Goal: Transaction & Acquisition: Book appointment/travel/reservation

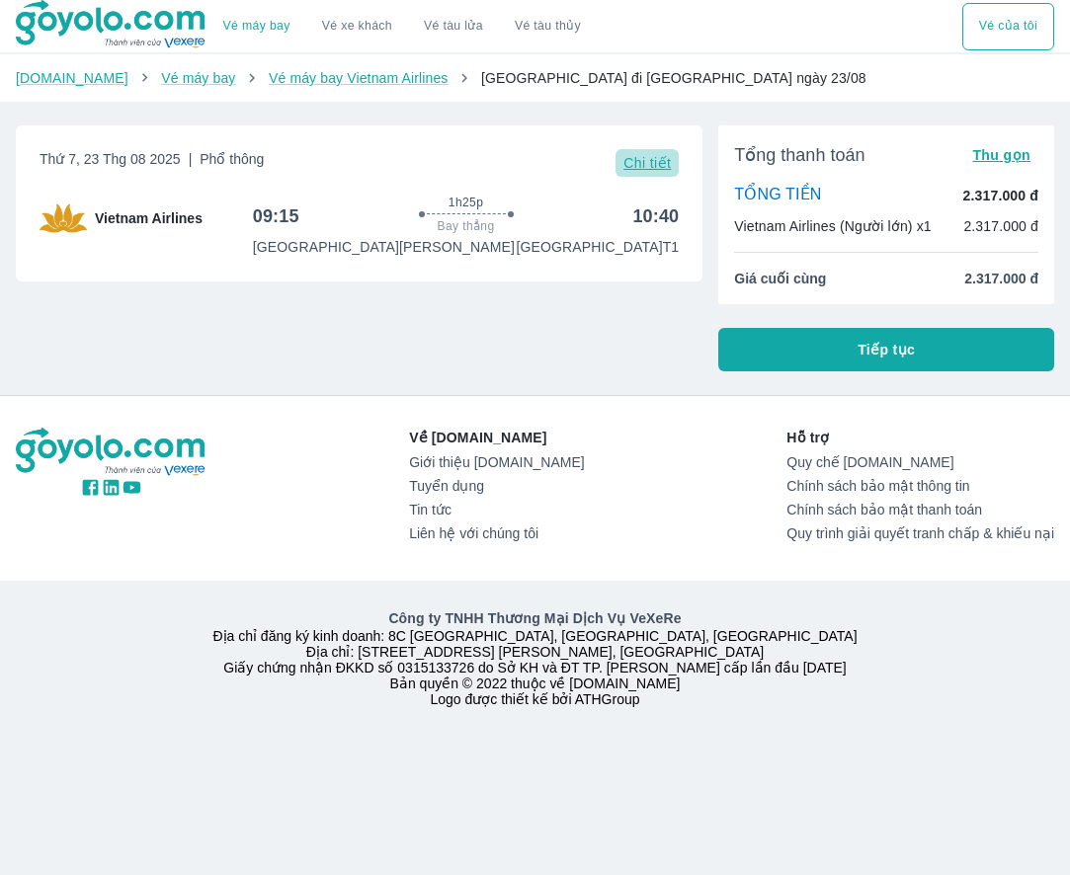
click at [667, 163] on span "Chi tiết" at bounding box center [646, 163] width 47 height 16
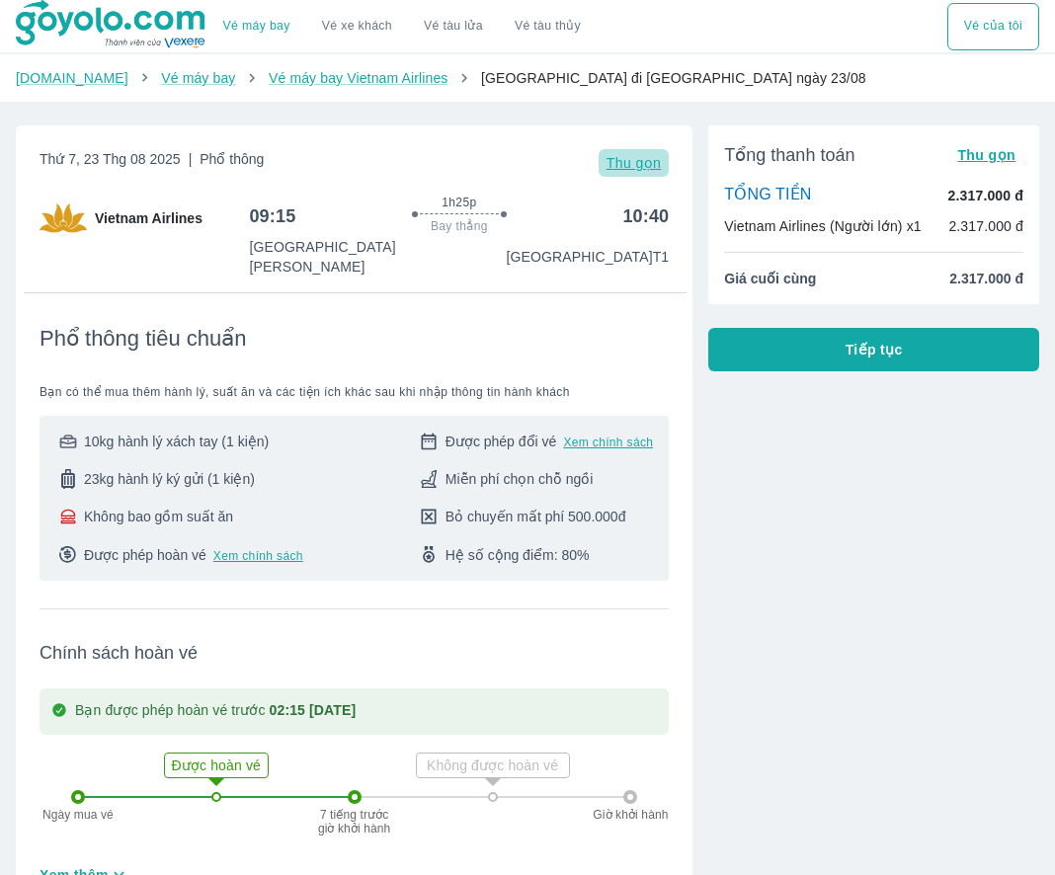
click at [659, 161] on span "Thu gọn" at bounding box center [633, 163] width 55 height 16
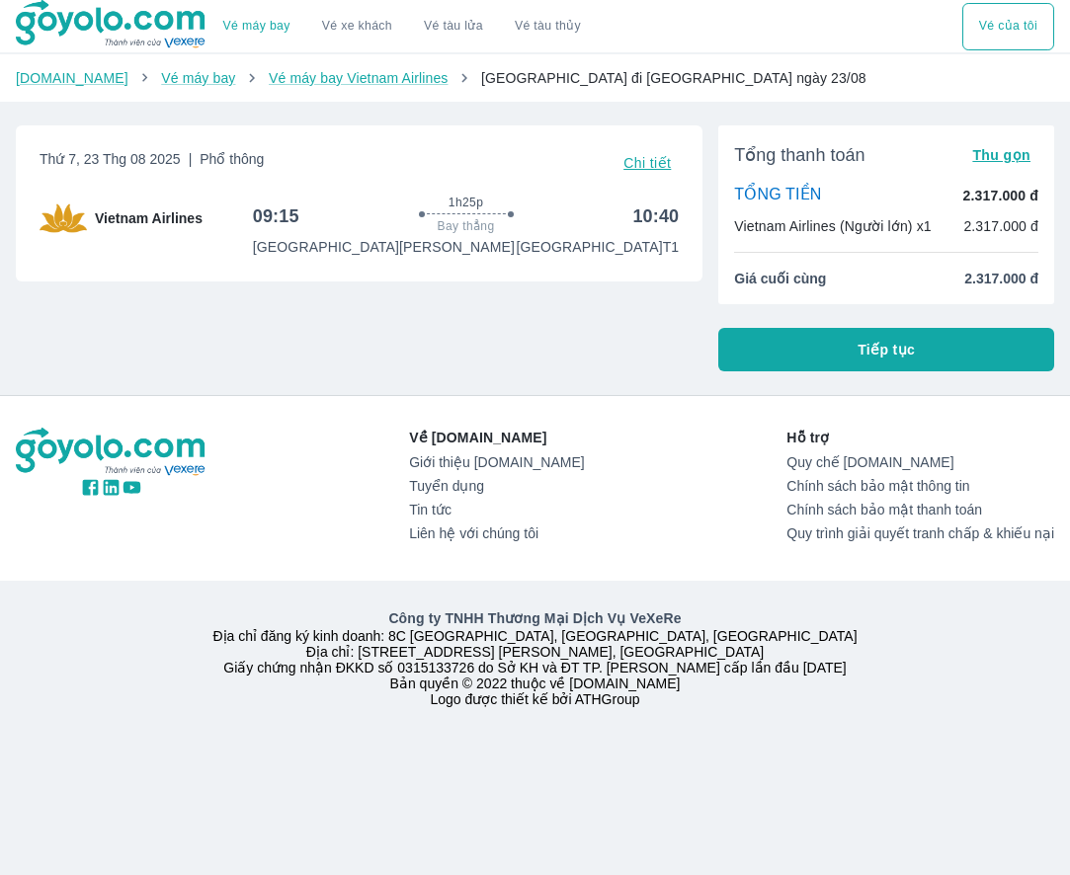
click at [798, 359] on button "Tiếp tục" at bounding box center [886, 349] width 336 height 43
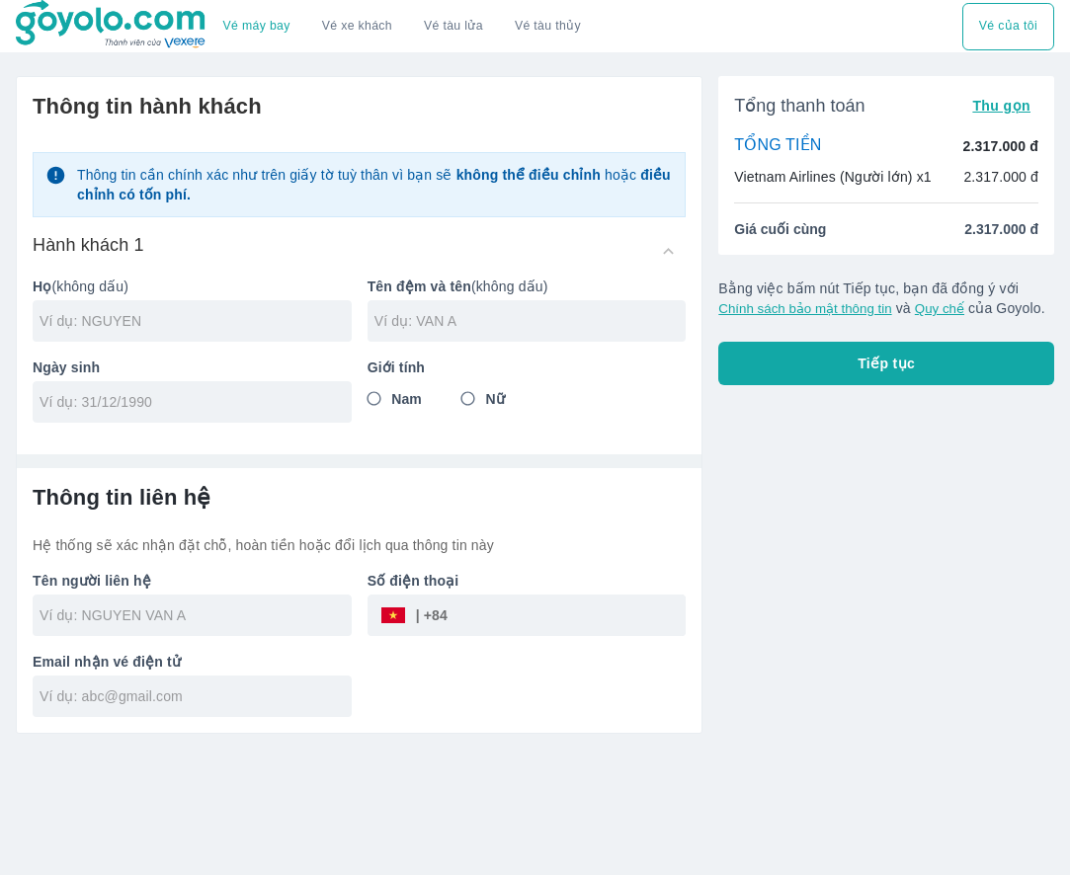
click at [841, 366] on button "Tiếp tục" at bounding box center [886, 363] width 336 height 43
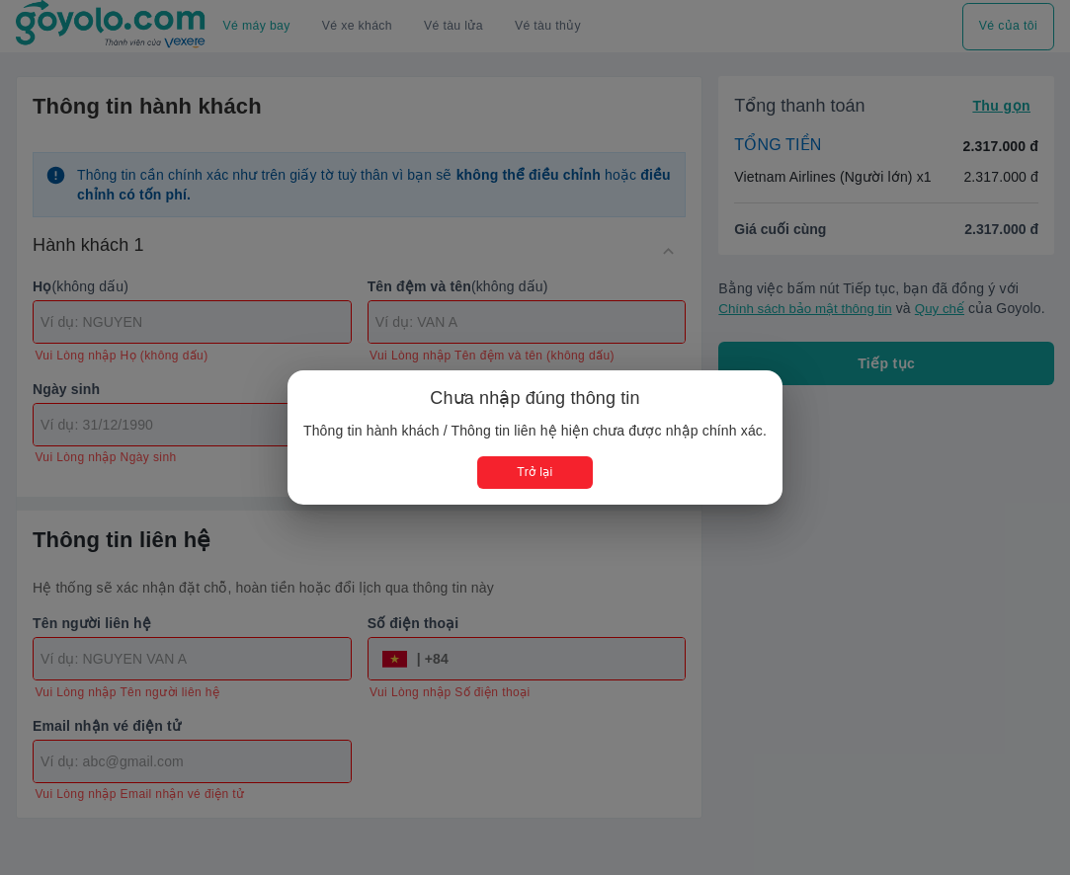
drag, startPoint x: 537, startPoint y: 476, endPoint x: 477, endPoint y: 461, distance: 62.0
click at [536, 476] on button "Trở lại" at bounding box center [535, 472] width 116 height 33
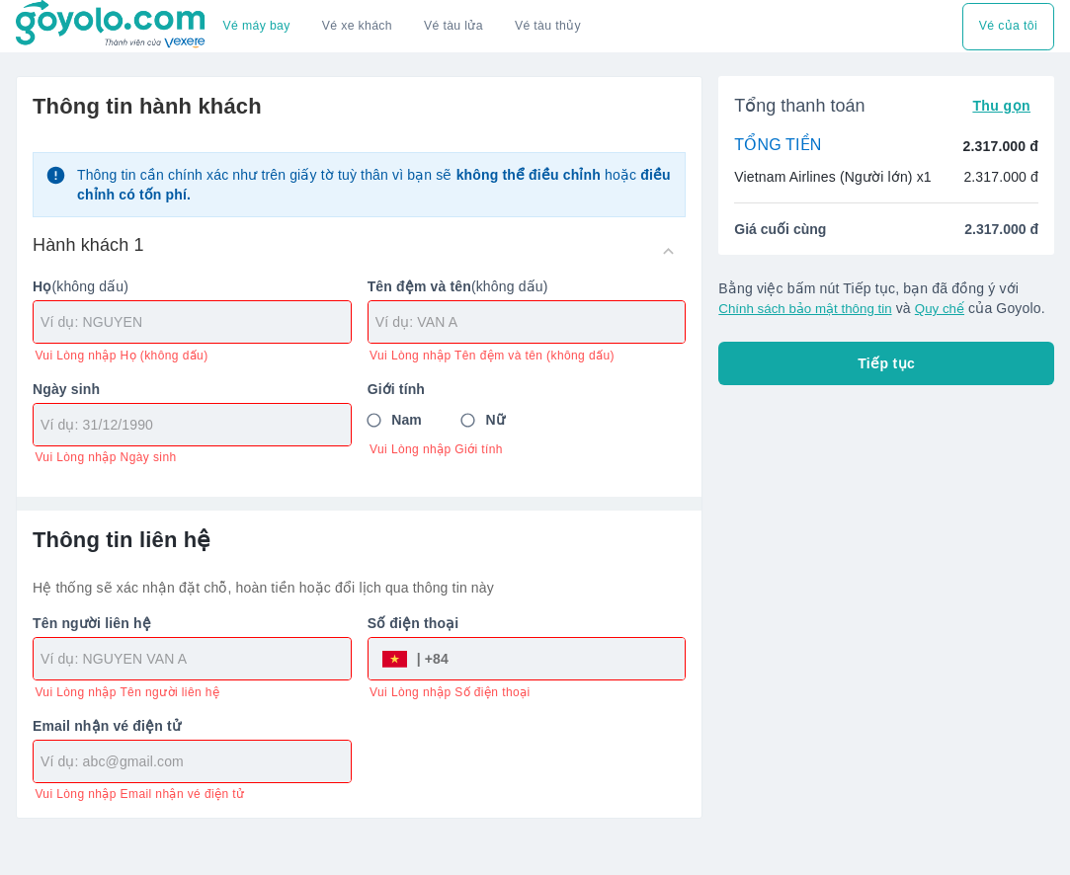
click at [145, 325] on input "text" at bounding box center [195, 322] width 310 height 20
type input "T"
type input "TRUONG"
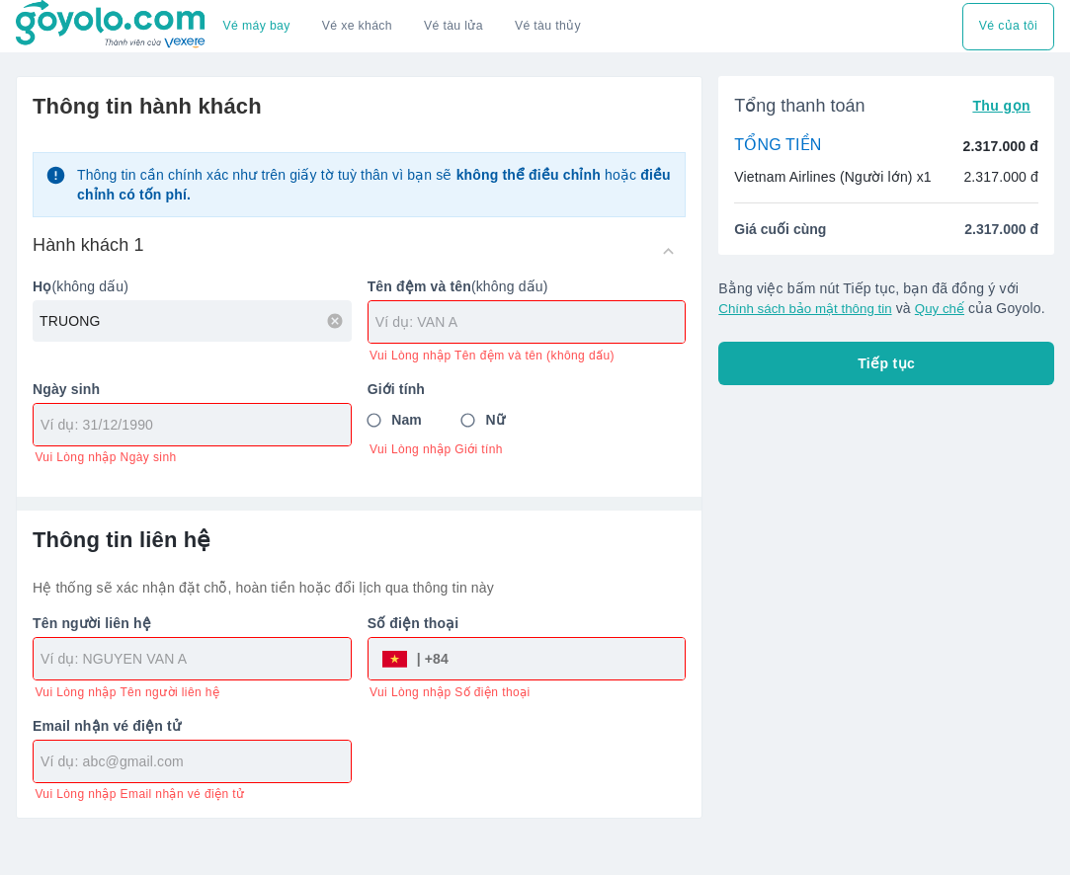
click at [435, 319] on input "text" at bounding box center [530, 322] width 310 height 20
type input "[PERSON_NAME]"
click at [470, 418] on div "Nam Nữ Vui Lòng nhập Giới tính" at bounding box center [526, 430] width 319 height 54
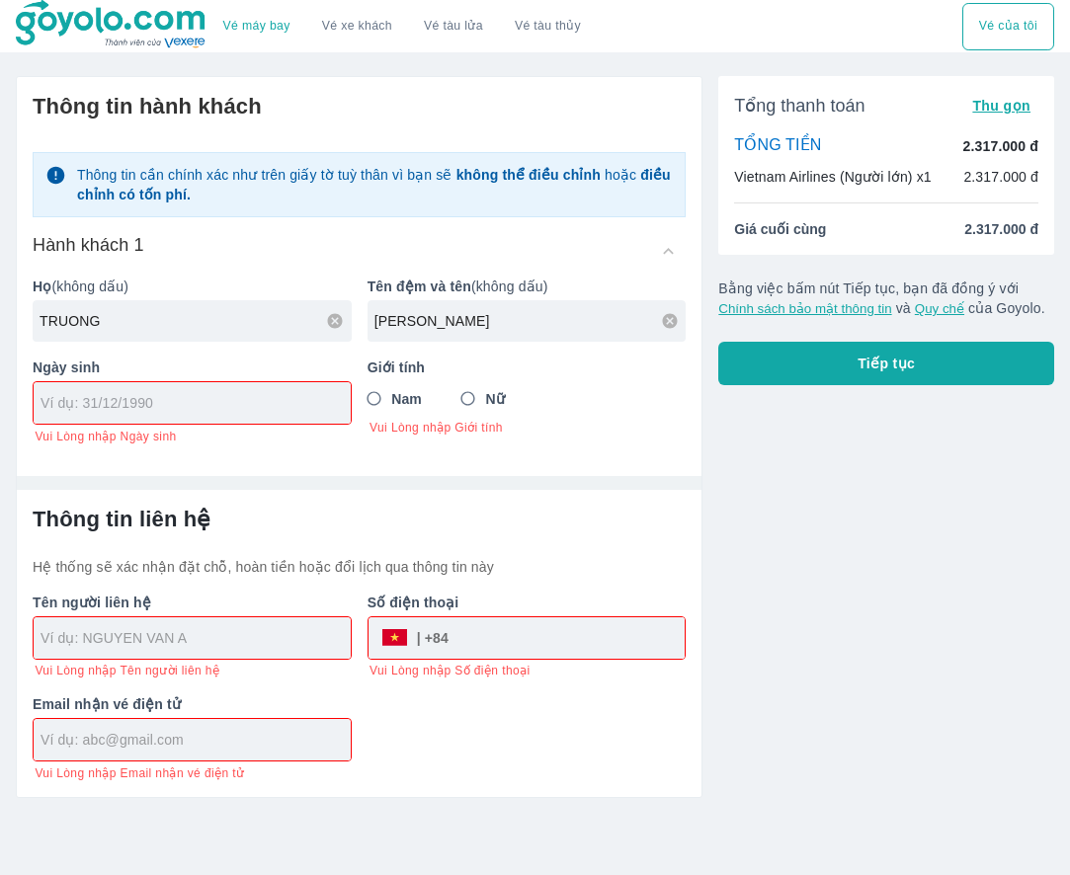
click at [126, 407] on input "tel" at bounding box center [185, 403] width 290 height 20
type input "23/91/985"
click at [155, 394] on input "23/91/985" at bounding box center [185, 403] width 290 height 20
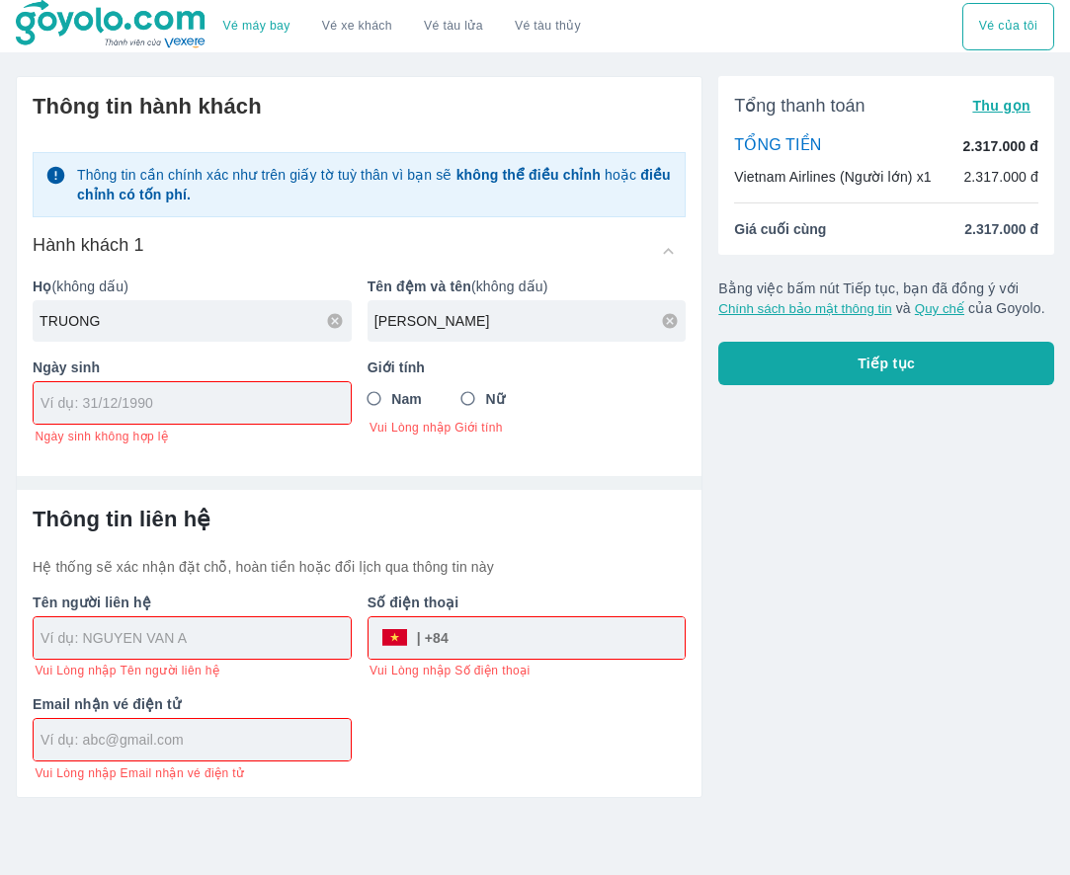
click at [86, 399] on input "tel" at bounding box center [185, 403] width 290 height 20
click at [88, 402] on input "tel" at bounding box center [185, 403] width 290 height 20
type input "1"
click at [206, 395] on input "[DATE]" at bounding box center [185, 403] width 290 height 20
click at [67, 400] on input "[DATE]" at bounding box center [185, 403] width 290 height 20
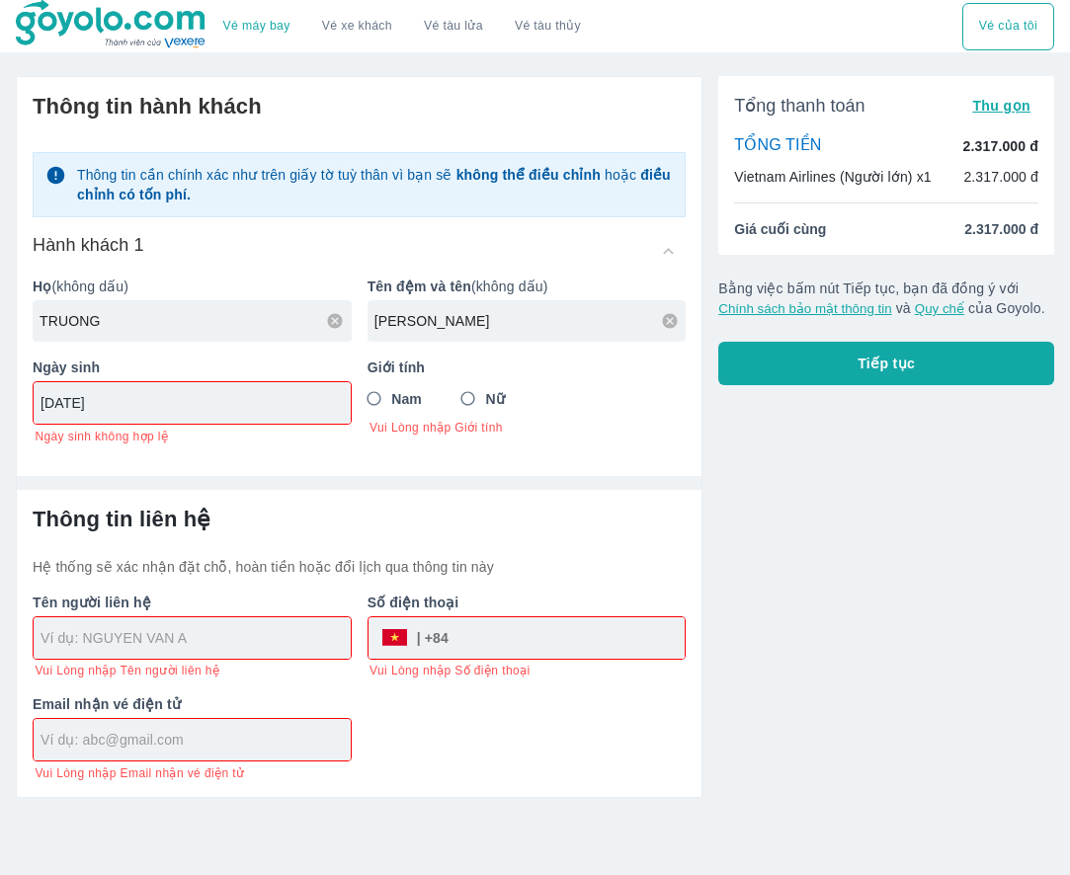
click at [57, 400] on input "[DATE]" at bounding box center [185, 403] width 290 height 20
drag, startPoint x: 109, startPoint y: 404, endPoint x: 152, endPoint y: 404, distance: 43.5
click at [109, 404] on input "[DATE]" at bounding box center [185, 403] width 290 height 20
click at [160, 404] on input "[DATE]" at bounding box center [185, 403] width 290 height 20
type input "[DATE]"
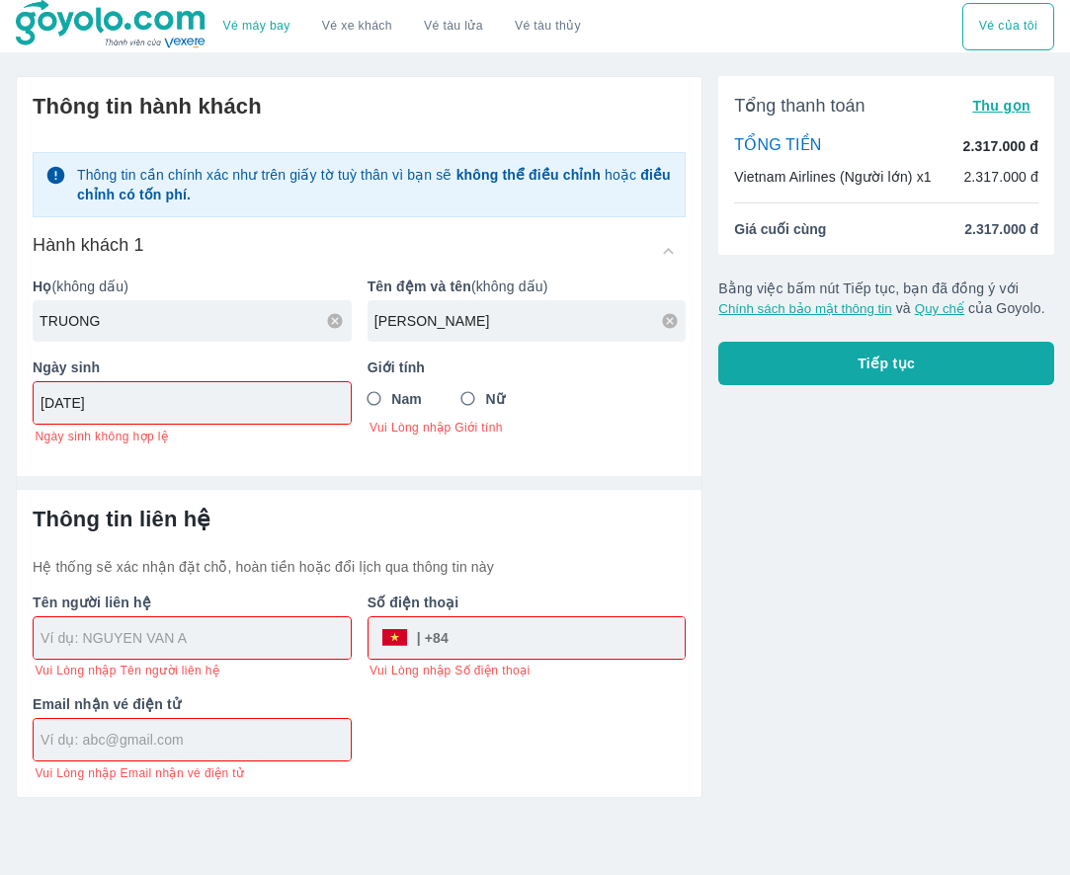
click at [143, 447] on div "Thông tin hành khách Thông tin cần chính xác như trên giấy tờ tuỳ thân vì bạn s…" at bounding box center [359, 268] width 684 height 383
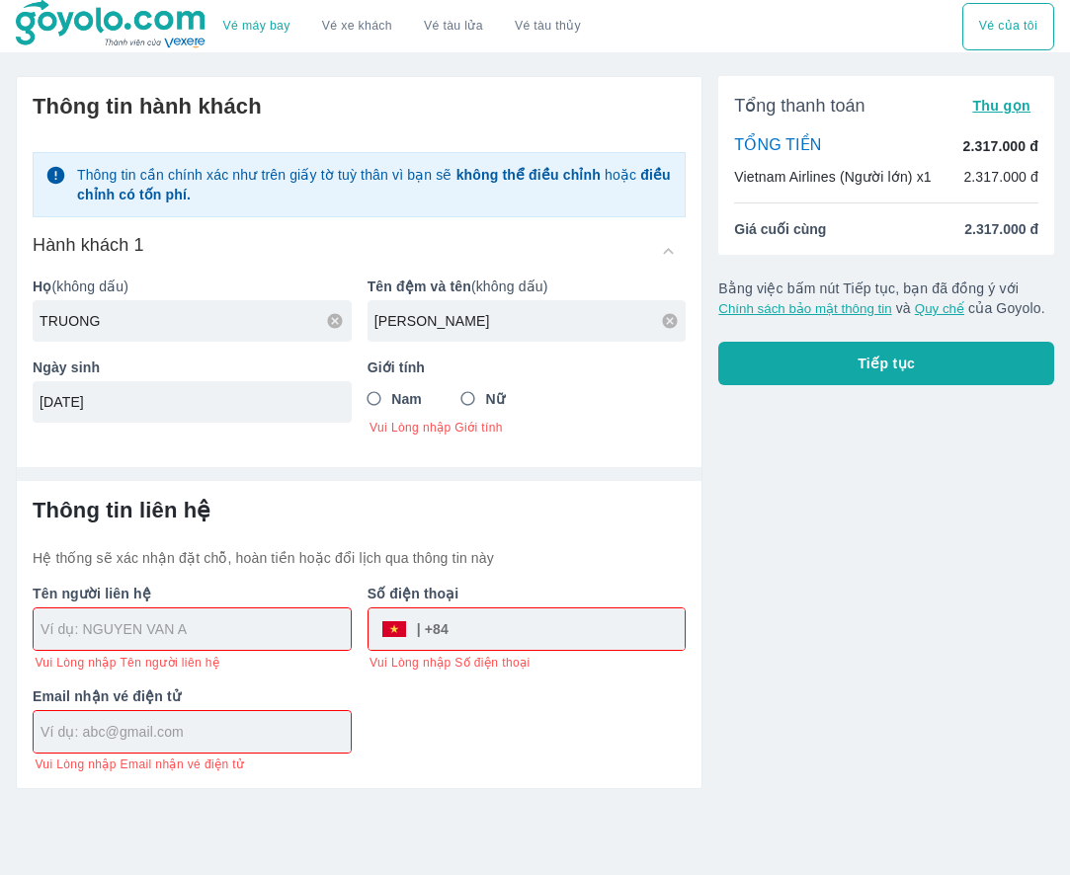
click at [373, 401] on input "Nam" at bounding box center [375, 399] width 36 height 36
radio input "true"
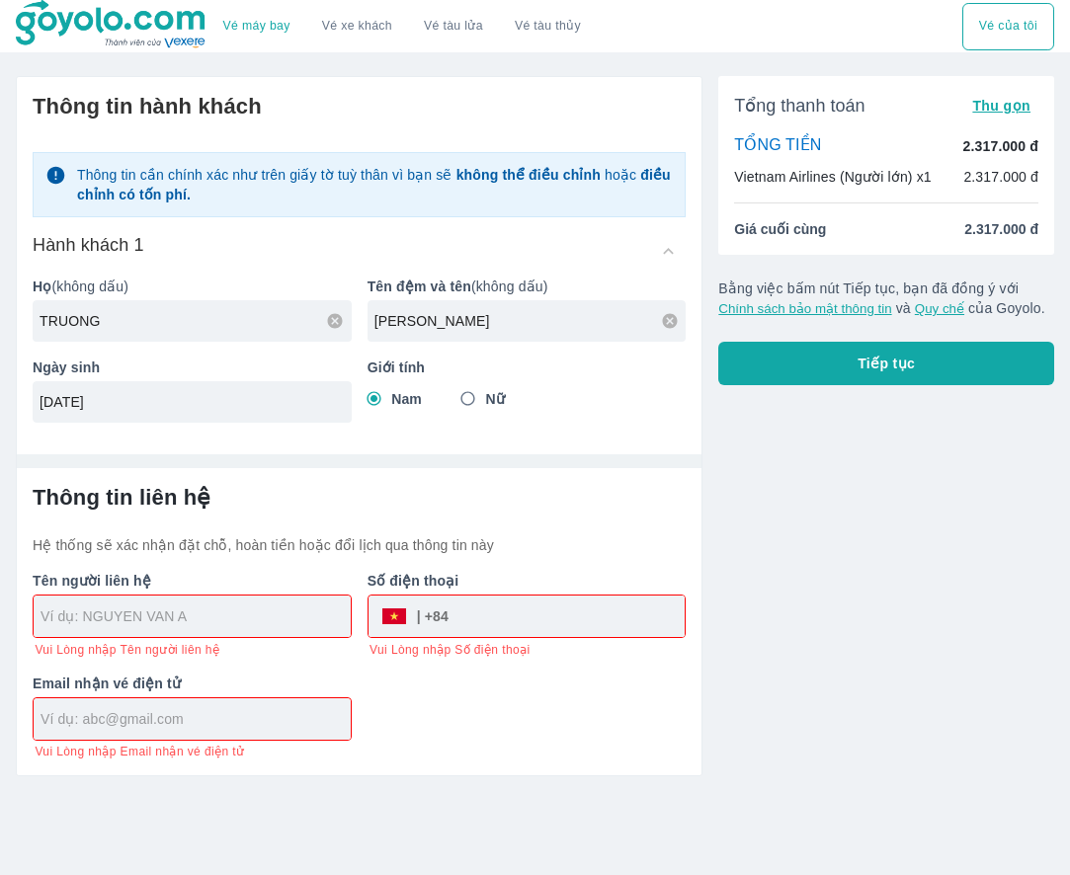
click at [211, 421] on div "[DATE]" at bounding box center [192, 401] width 319 height 41
click at [280, 454] on hr at bounding box center [359, 461] width 684 height 14
type input "TRUONG"
type input "[PERSON_NAME]"
type input "TRUONG [PERSON_NAME]"
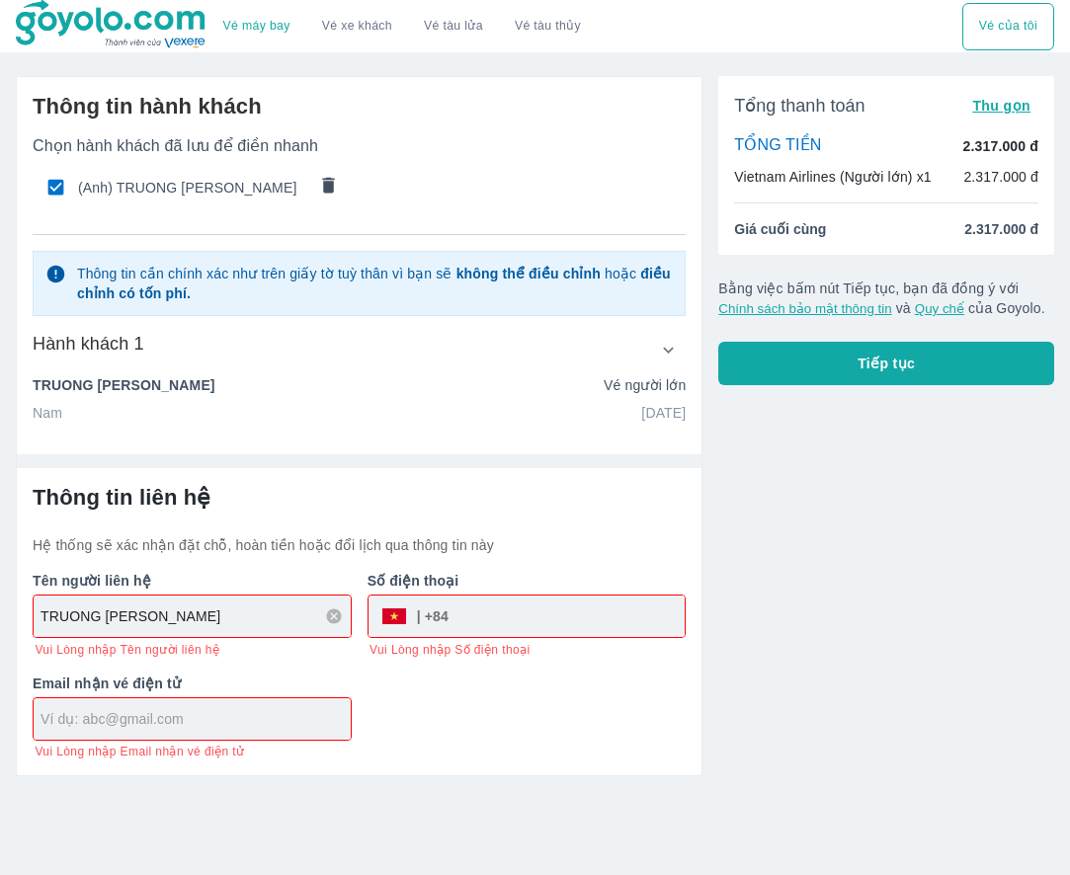
click at [217, 403] on div "Nam [DATE]" at bounding box center [359, 413] width 653 height 20
click at [488, 433] on div "Thông tin hành khách Chọn hành khách đã lưu để điền nhanh (Anh) TRUONG TUAN DUN…" at bounding box center [359, 257] width 684 height 361
click at [264, 616] on input "TRUONG [PERSON_NAME]" at bounding box center [195, 616] width 310 height 20
click at [282, 705] on div at bounding box center [192, 718] width 317 height 41
click at [459, 623] on input "tel" at bounding box center [566, 616] width 236 height 47
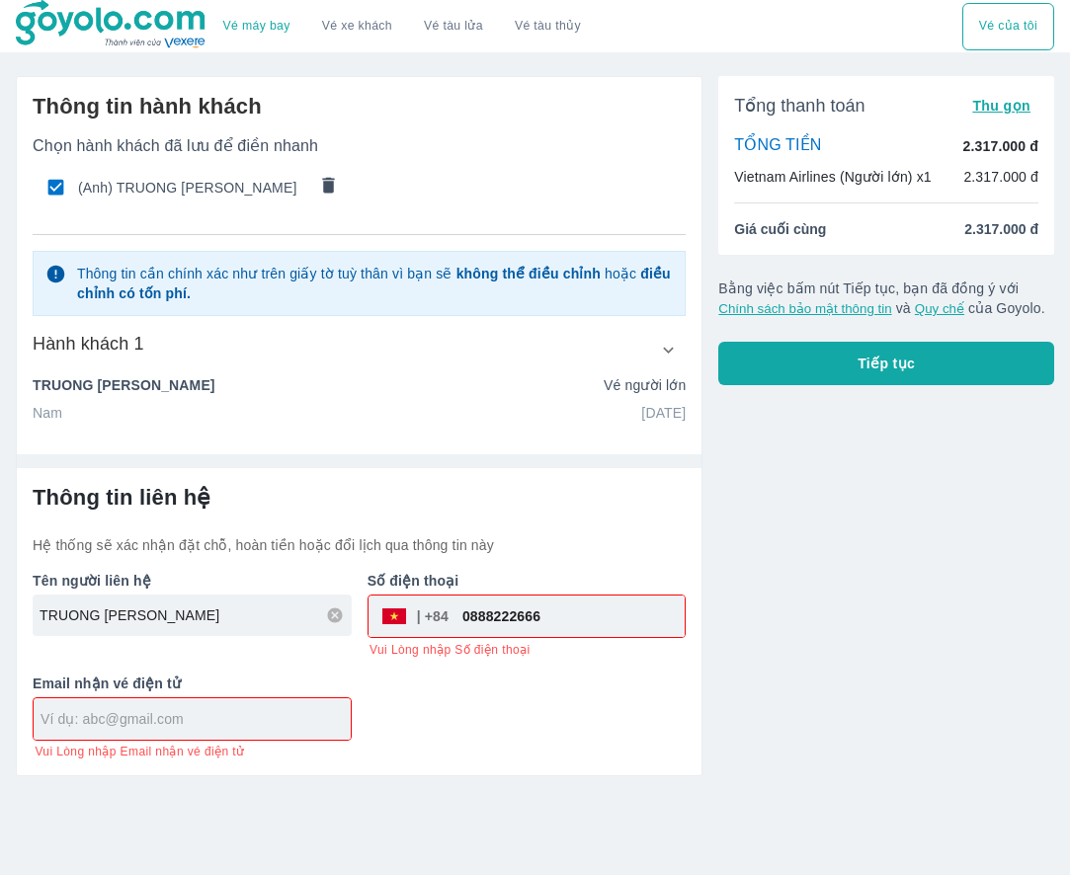
type input "0888222666"
click at [915, 362] on button "Tiếp tục" at bounding box center [886, 363] width 336 height 43
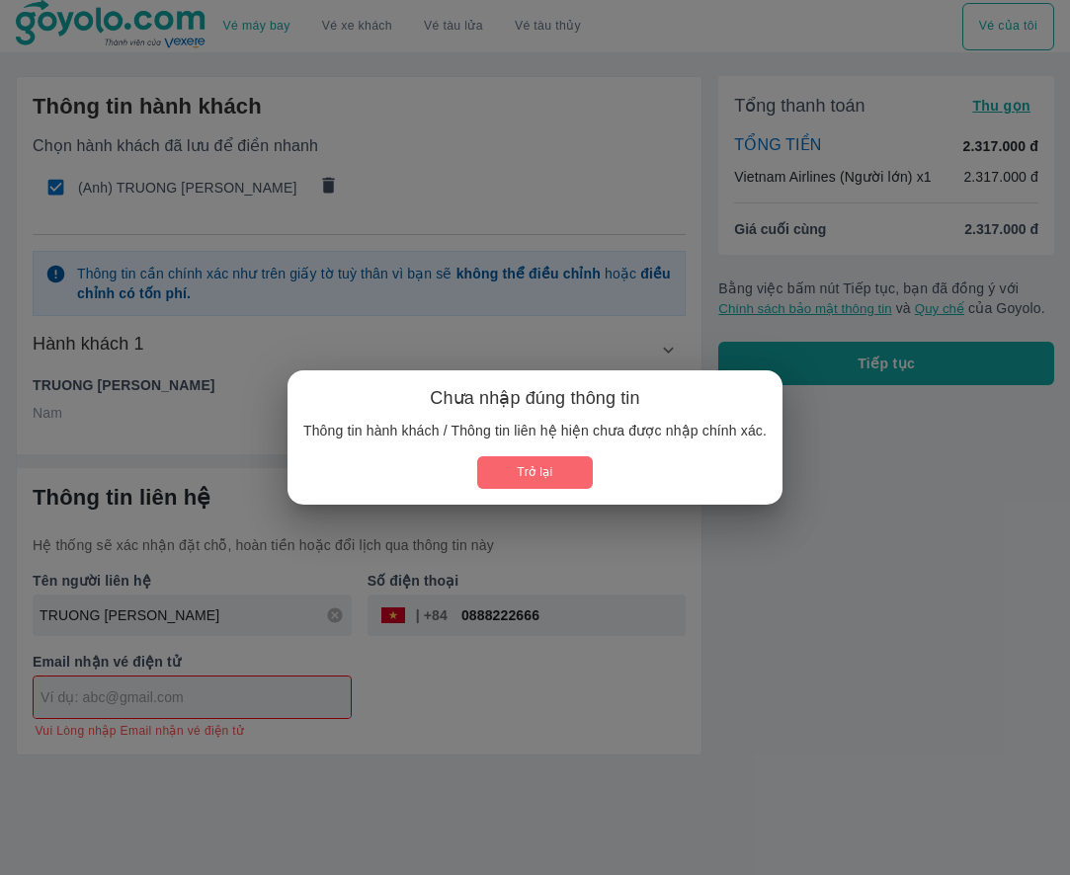
click at [560, 487] on button "Trở lại" at bounding box center [535, 472] width 116 height 33
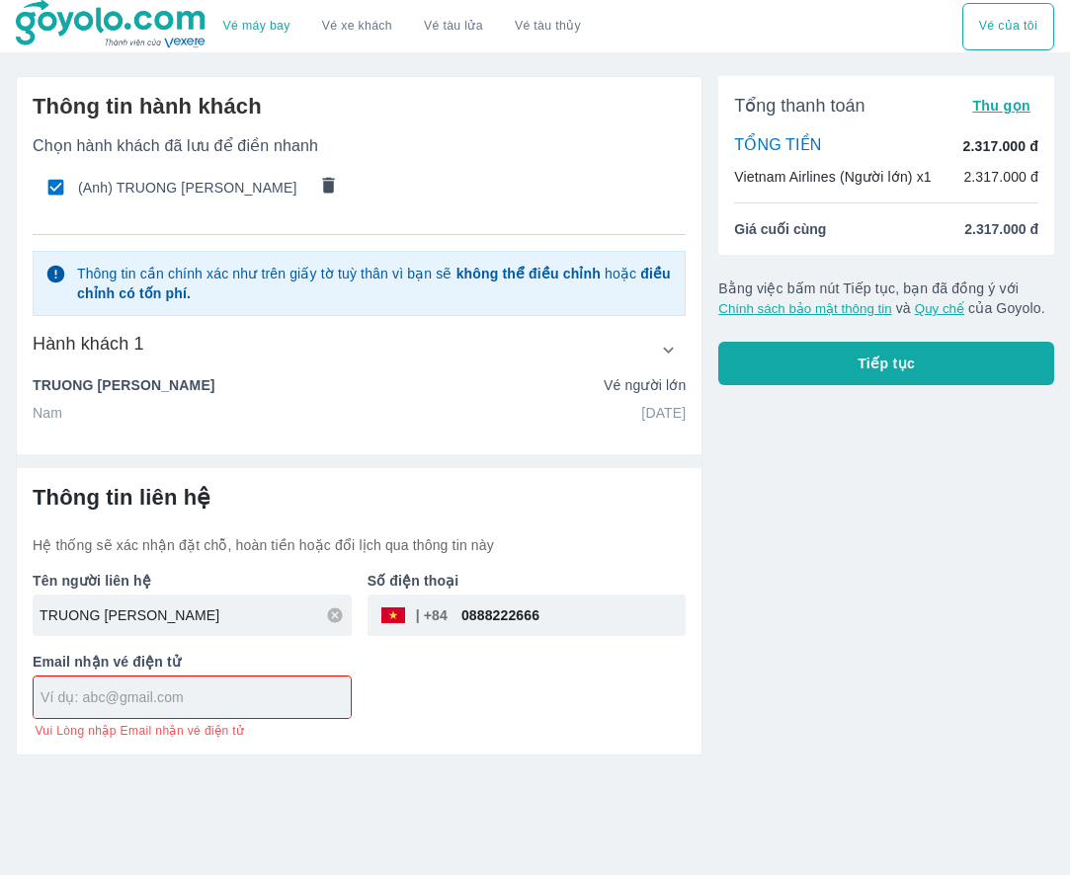
click at [373, 306] on div "Thông tin cần chính xác như trên giấy tờ tuỳ thân vì bạn sẽ không thể điều chỉn…" at bounding box center [359, 283] width 653 height 65
drag, startPoint x: 678, startPoint y: 358, endPoint x: 667, endPoint y: 353, distance: 11.9
click at [678, 358] on icon "button" at bounding box center [668, 350] width 21 height 21
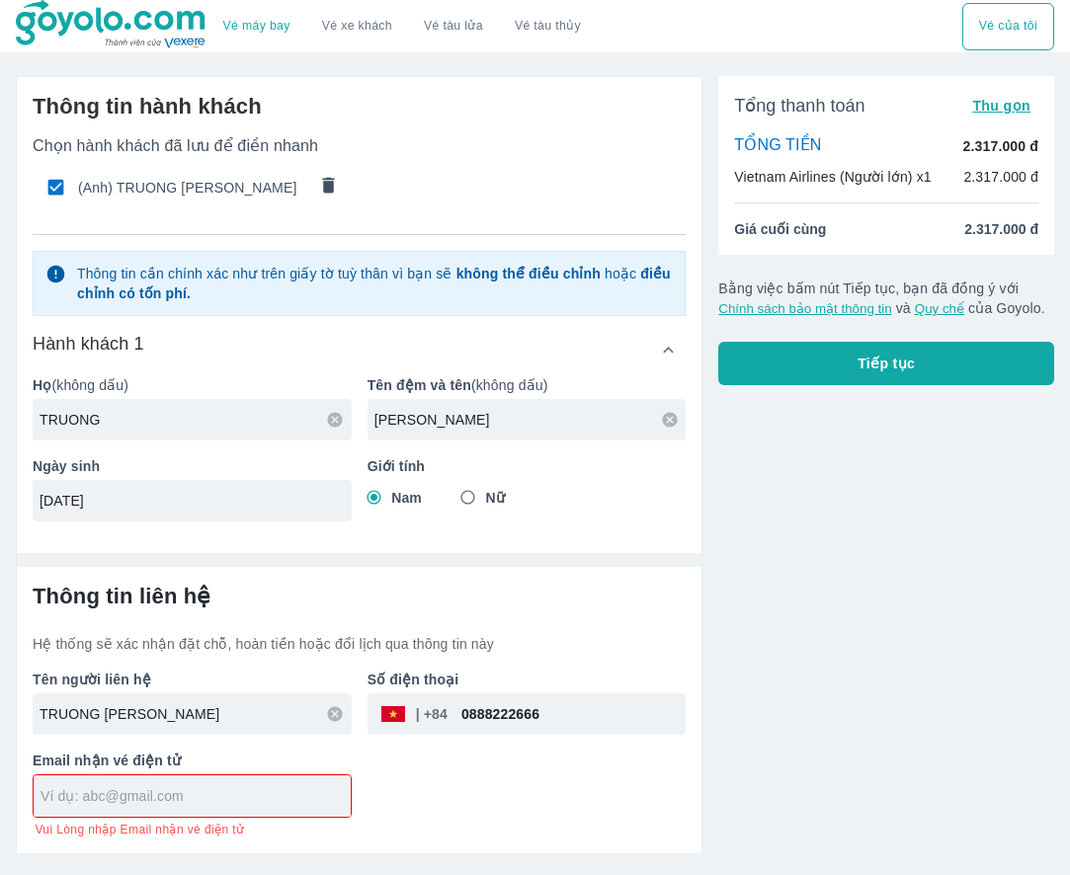
click at [843, 359] on button "Tiếp tục" at bounding box center [886, 363] width 336 height 43
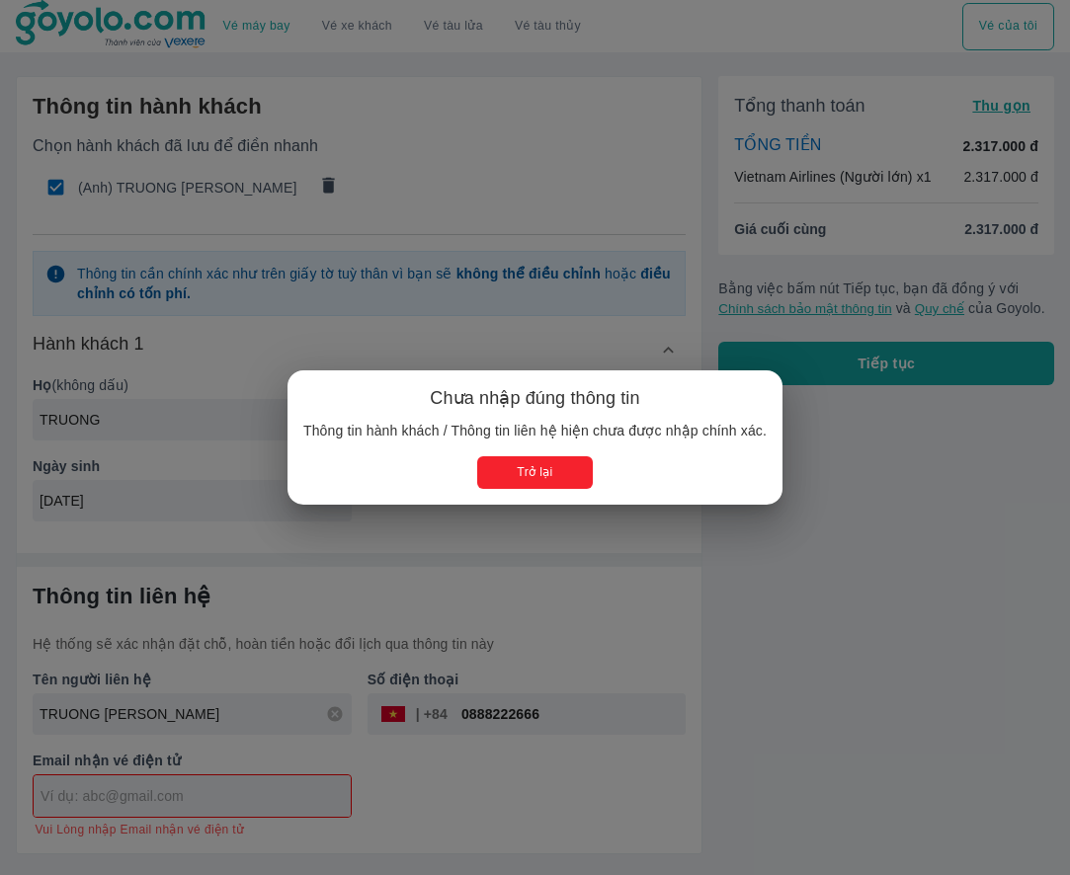
click at [526, 462] on button "Trở lại" at bounding box center [535, 472] width 116 height 33
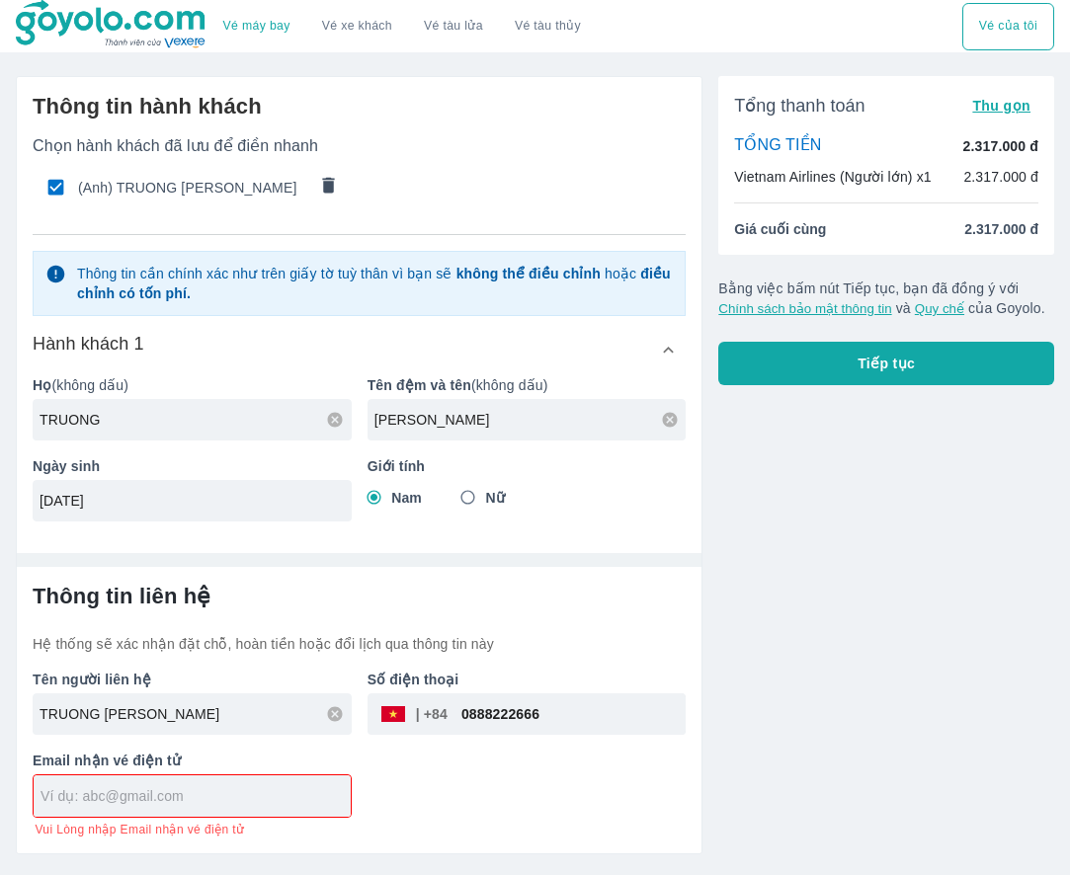
click at [216, 805] on input "text" at bounding box center [195, 796] width 310 height 20
click at [214, 806] on div at bounding box center [192, 795] width 317 height 41
click at [308, 816] on div at bounding box center [192, 795] width 317 height 41
drag, startPoint x: 469, startPoint y: 781, endPoint x: 712, endPoint y: 588, distance: 310.6
click at [469, 779] on div "Tên người liên hệ TRUONG [PERSON_NAME] Số điện thoại ​ 0888222666 Email nhận vé…" at bounding box center [351, 746] width 669 height 184
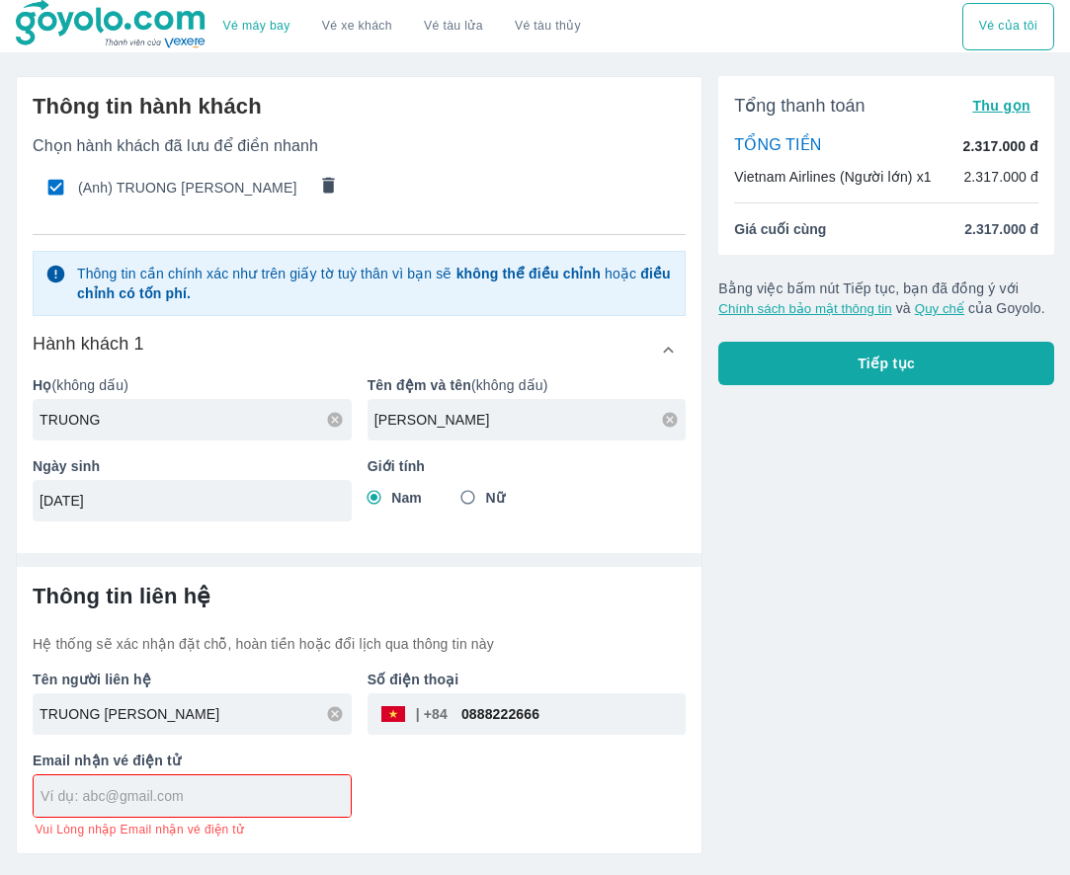
click at [850, 505] on div "Tổng thanh toán Thu gọn TỔNG TIỀN 2.317.000 đ Vietnam Airlines (Người lớn) x1 2…" at bounding box center [878, 457] width 352 height 794
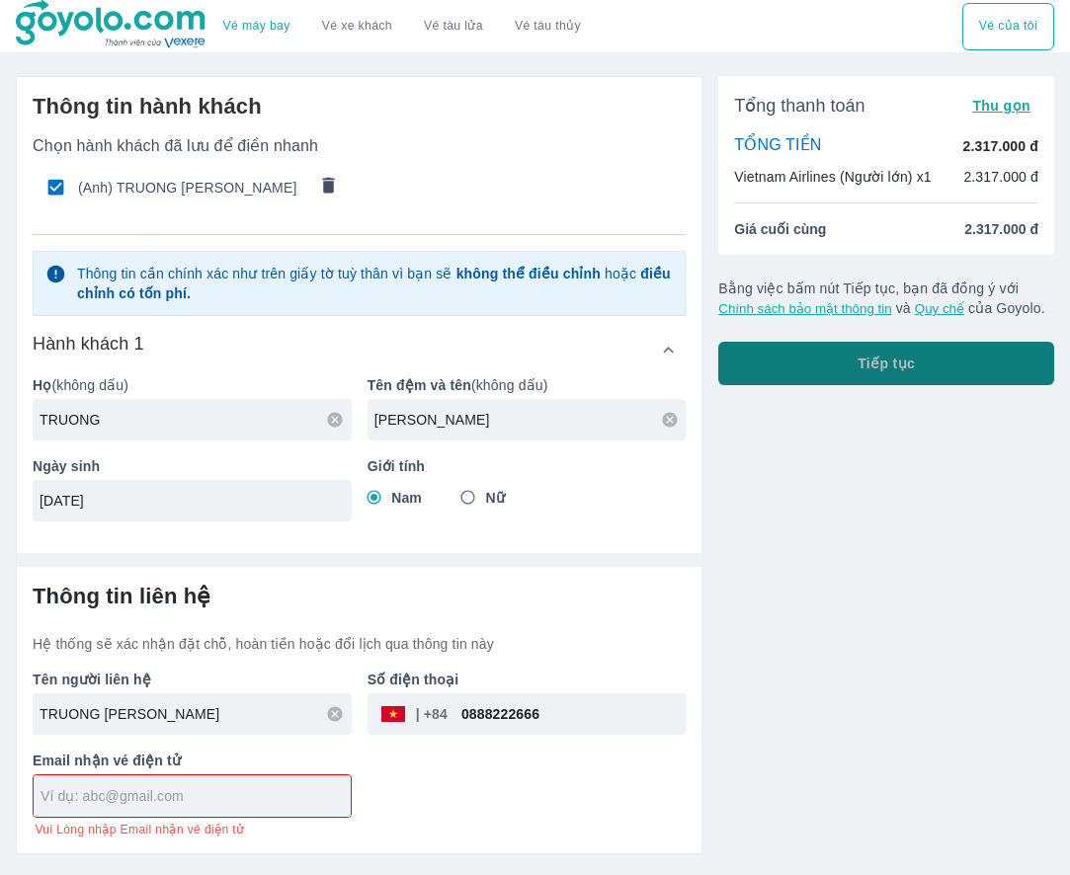
click at [881, 350] on button "Tiếp tục" at bounding box center [886, 363] width 336 height 43
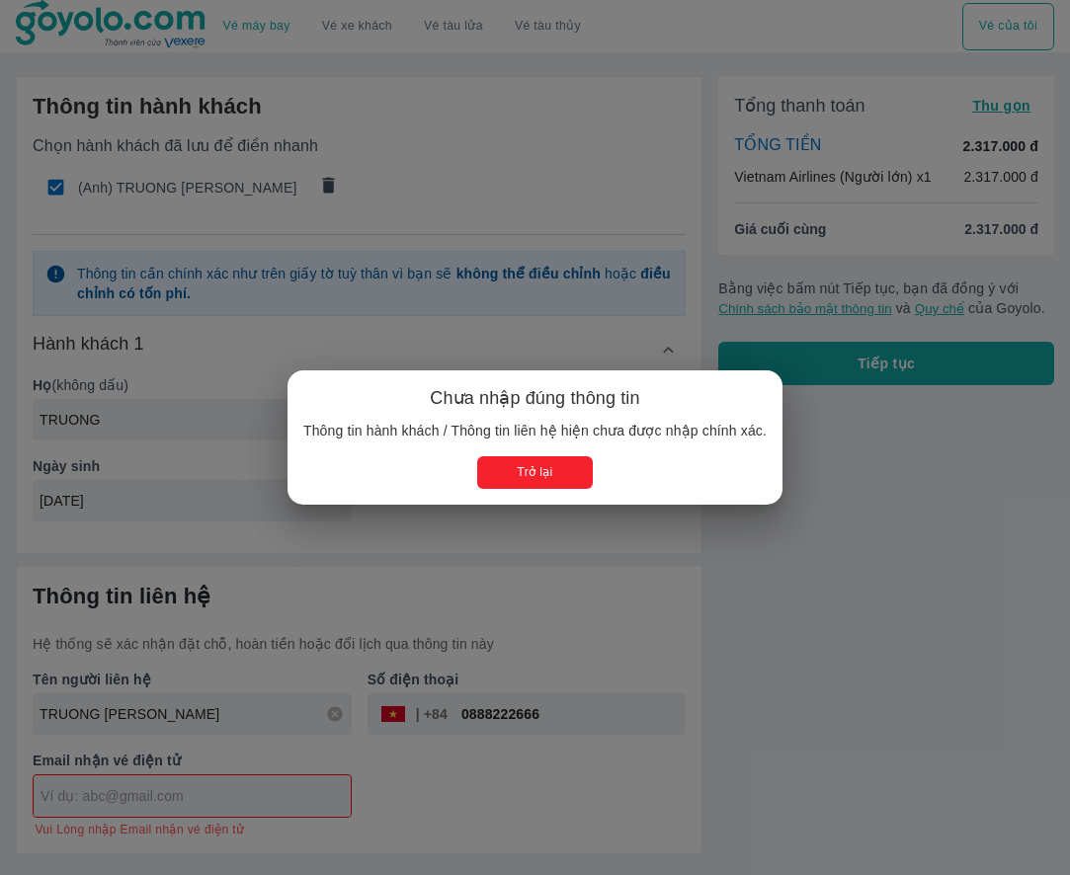
drag, startPoint x: 545, startPoint y: 463, endPoint x: 797, endPoint y: 347, distance: 277.5
click at [546, 462] on button "Trở lại" at bounding box center [535, 472] width 116 height 33
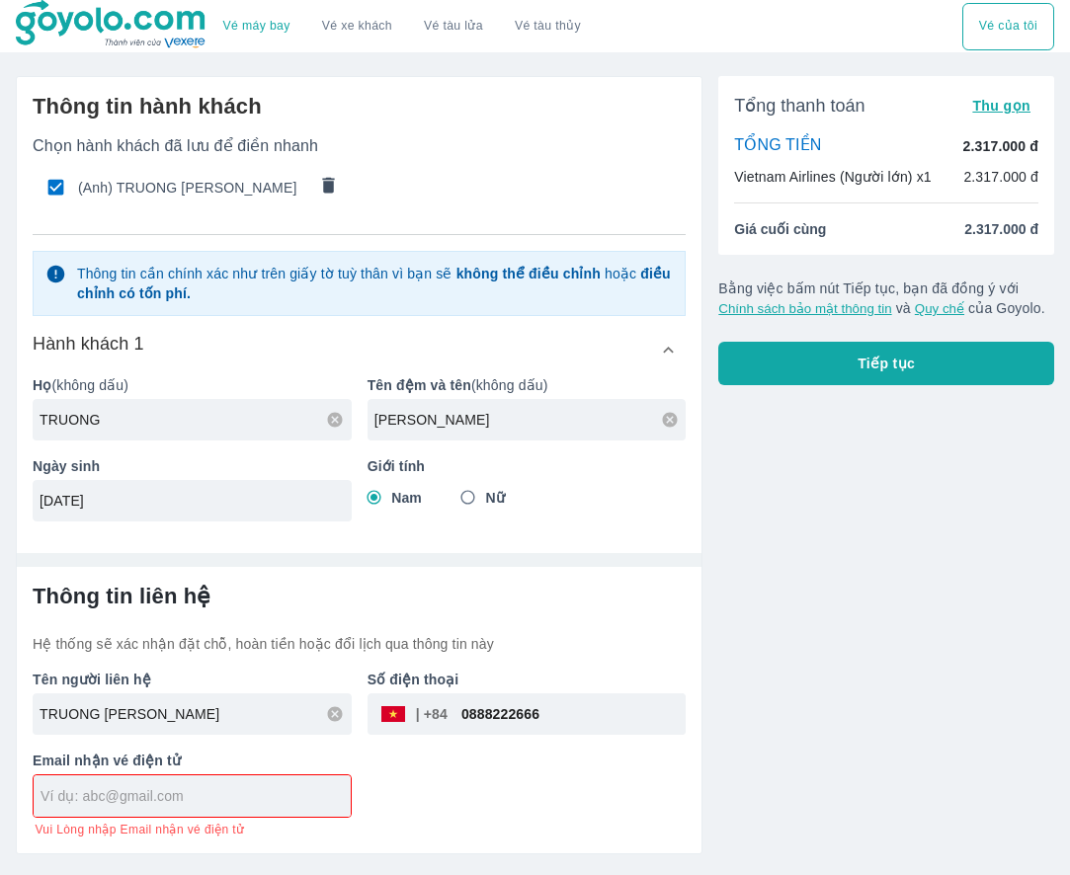
click at [997, 33] on button "Vé của tôi" at bounding box center [1008, 26] width 92 height 47
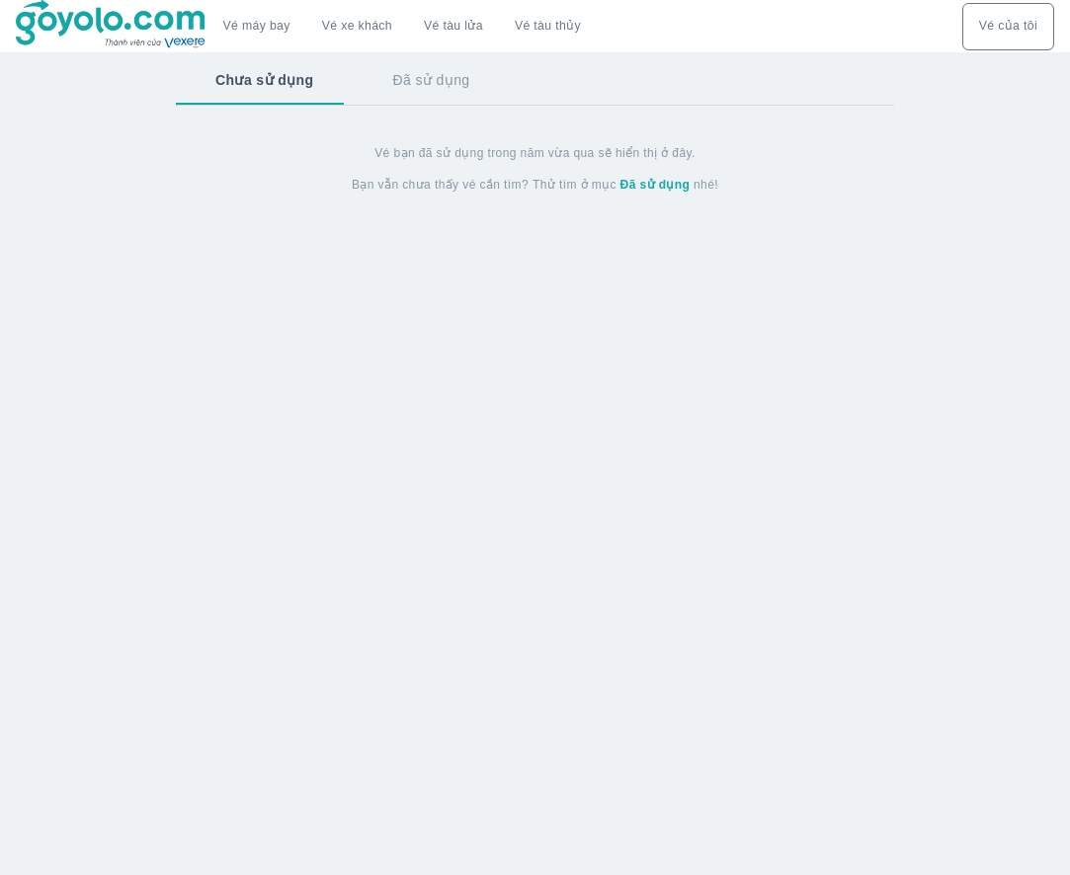
click at [997, 33] on button "Vé của tôi" at bounding box center [1008, 26] width 92 height 47
click at [467, 78] on button "Đã sử dụng" at bounding box center [432, 79] width 156 height 51
drag, startPoint x: 281, startPoint y: 87, endPoint x: 992, endPoint y: 71, distance: 710.3
click at [281, 87] on button "Chưa sử dụng" at bounding box center [263, 79] width 174 height 51
click at [992, 31] on button "Vé của tôi" at bounding box center [1008, 26] width 92 height 47
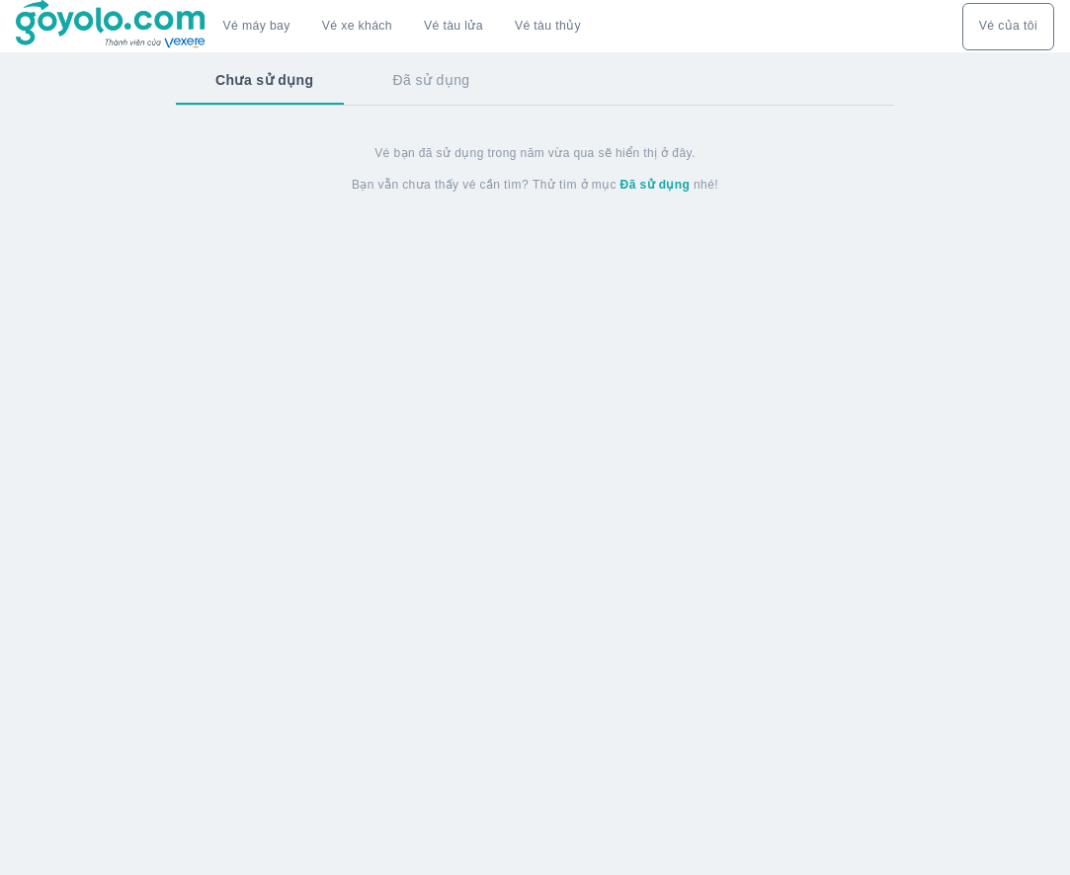
click at [992, 31] on button "Vé của tôi" at bounding box center [1008, 26] width 92 height 47
